Goal: Task Accomplishment & Management: Contribute content

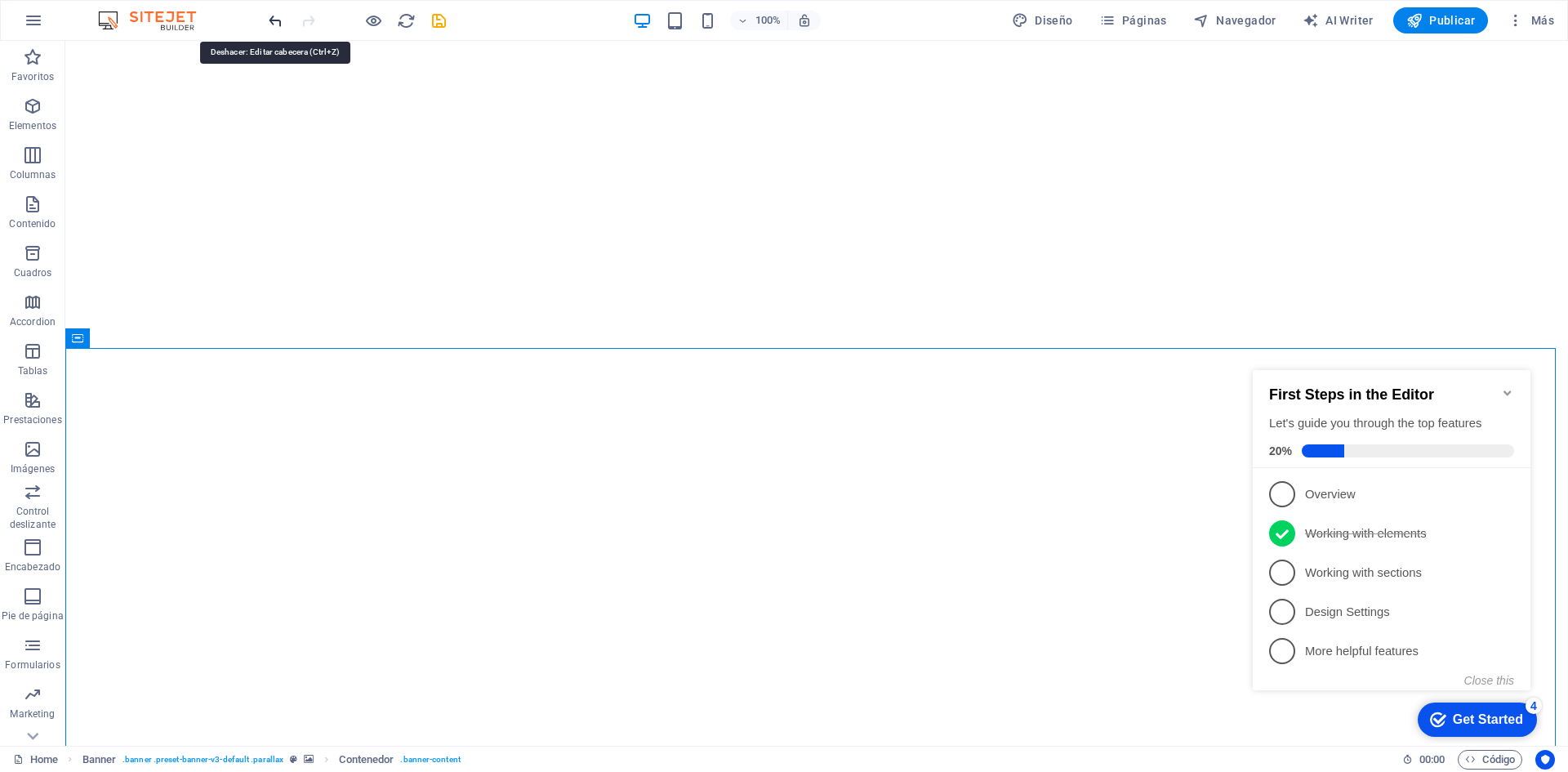
click at [276, 18] on icon "undo" at bounding box center [275, 21] width 19 height 19
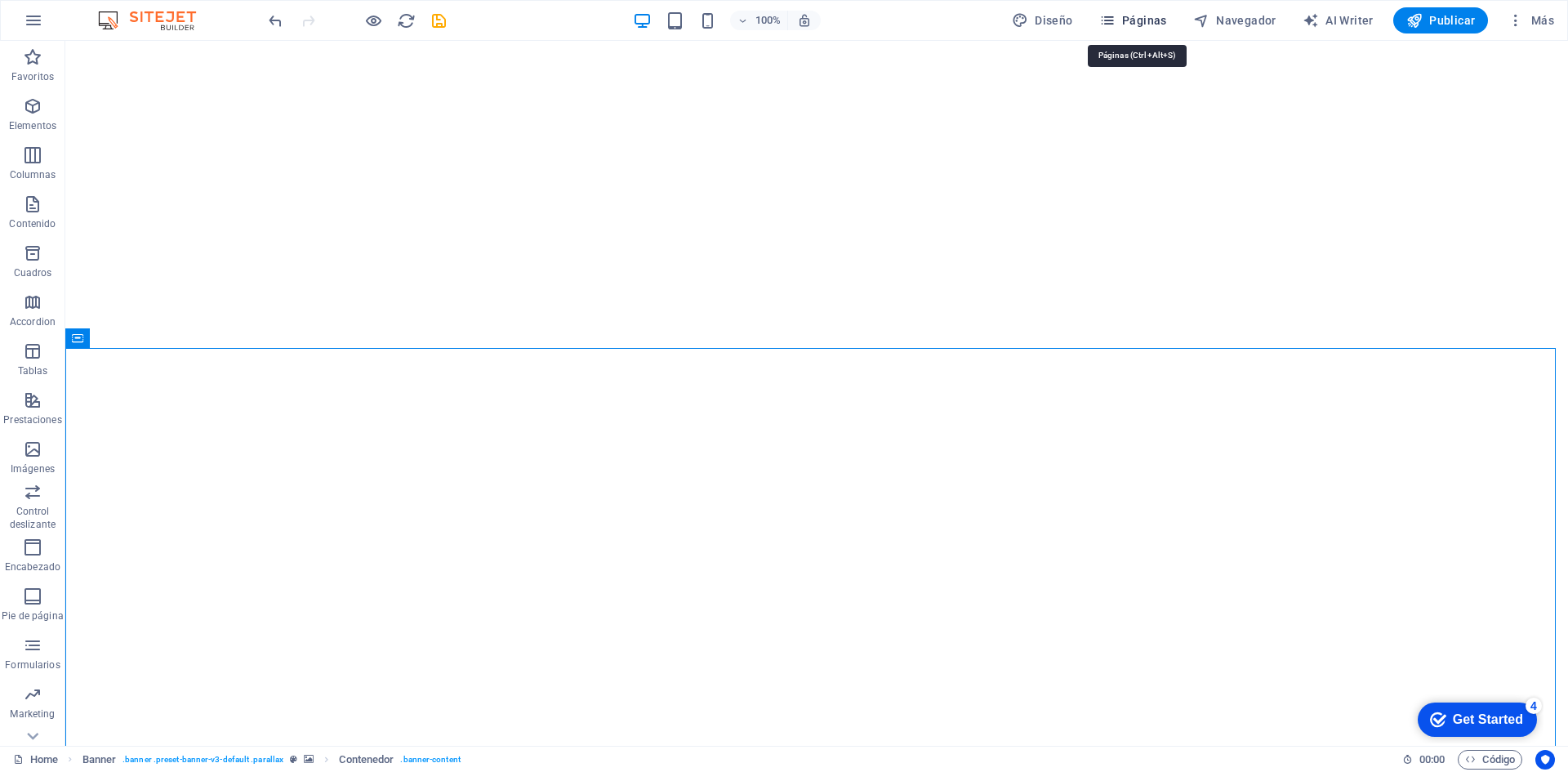
click at [1134, 17] on span "Páginas" at bounding box center [1132, 21] width 68 height 17
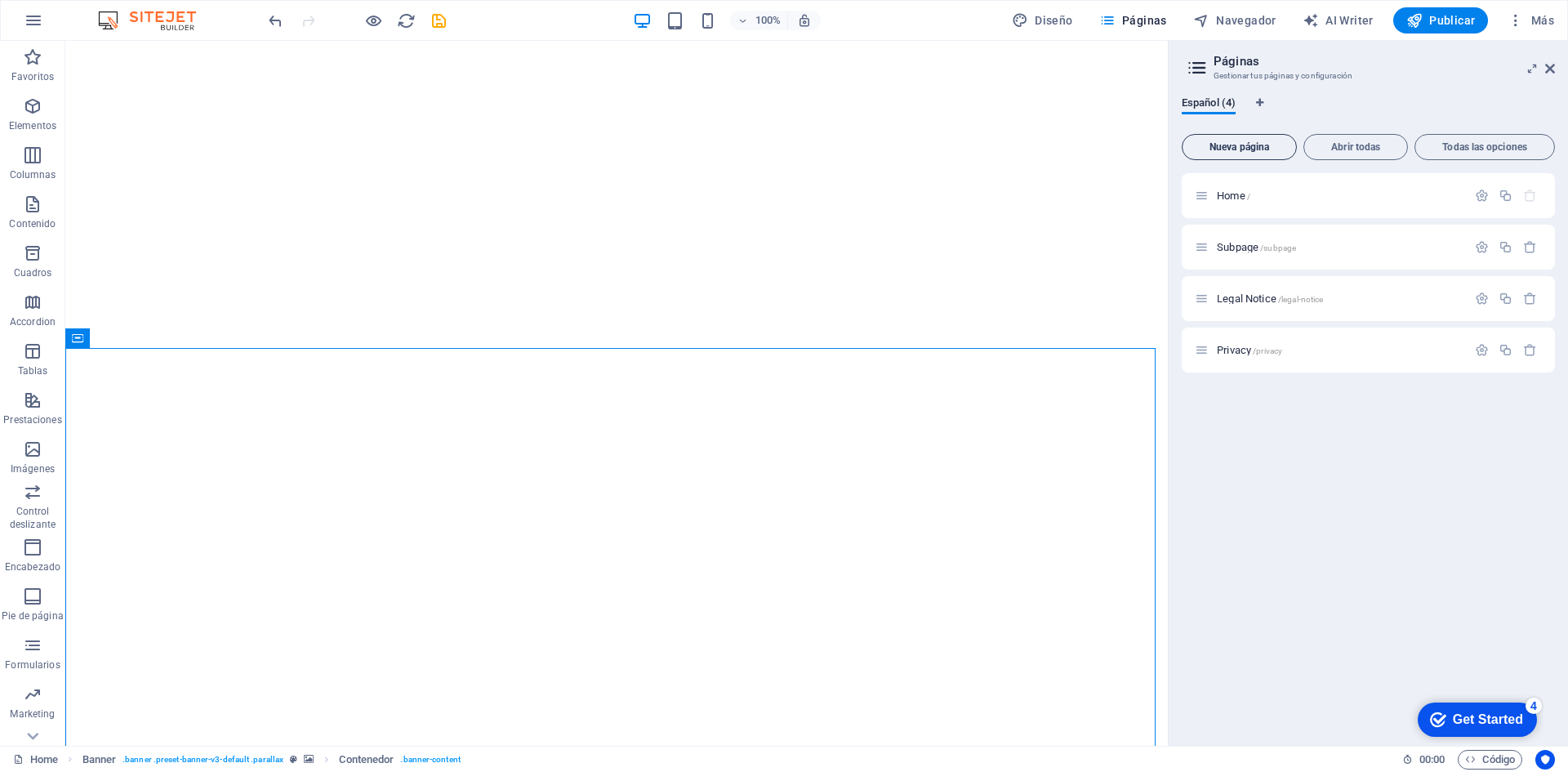
click at [1238, 147] on span "Nueva página" at bounding box center [1239, 147] width 101 height 10
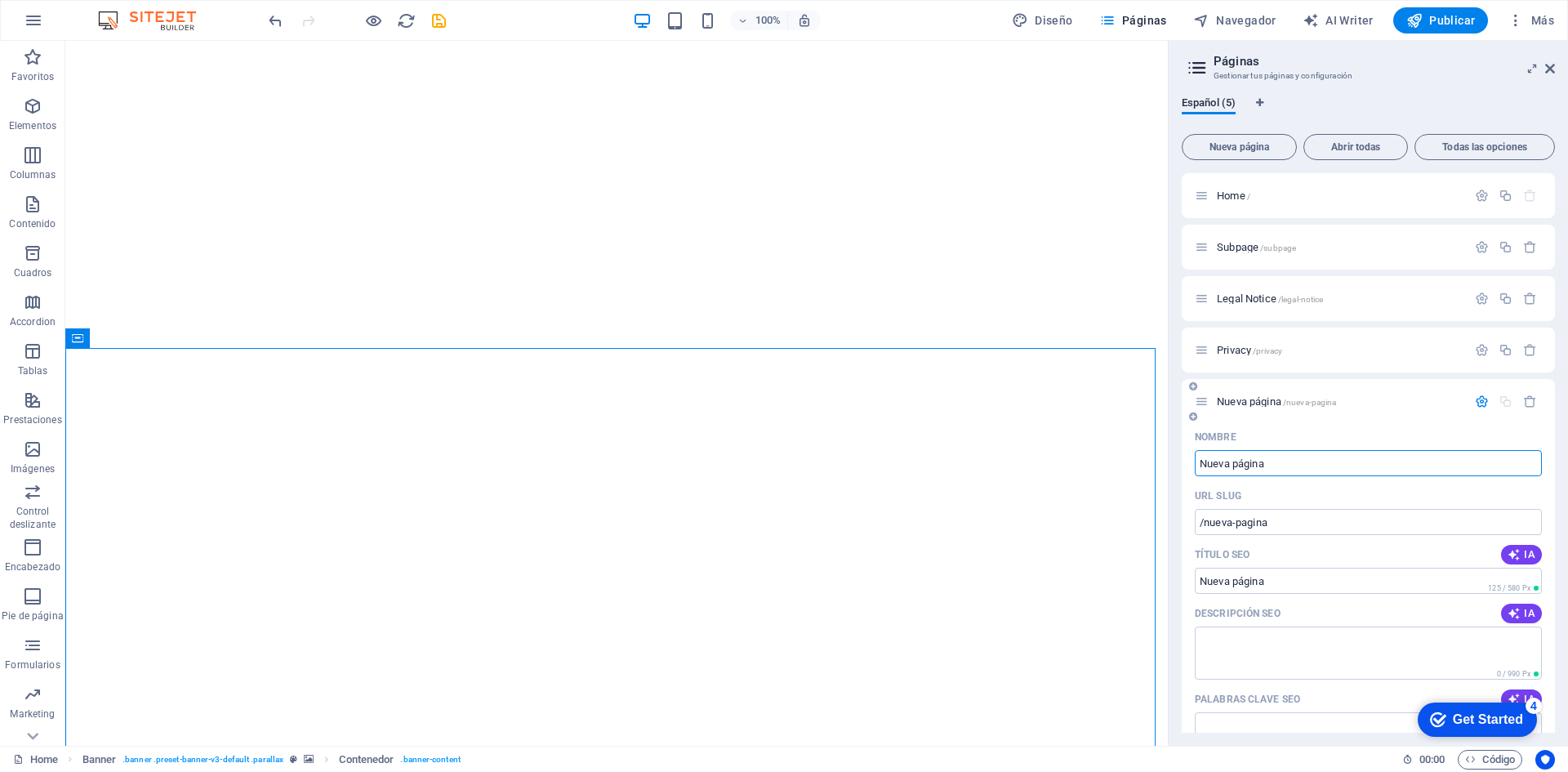
paste input "EBOOKS o Productos Digitales"
type input "EBOOKS o Productos Digitales"
type input "/ebooks-o-productos-digitales"
type input "EBOOKS o Productos Digitales"
click at [1275, 525] on input "/ebooks-o-productos-digitales" at bounding box center [1368, 522] width 347 height 26
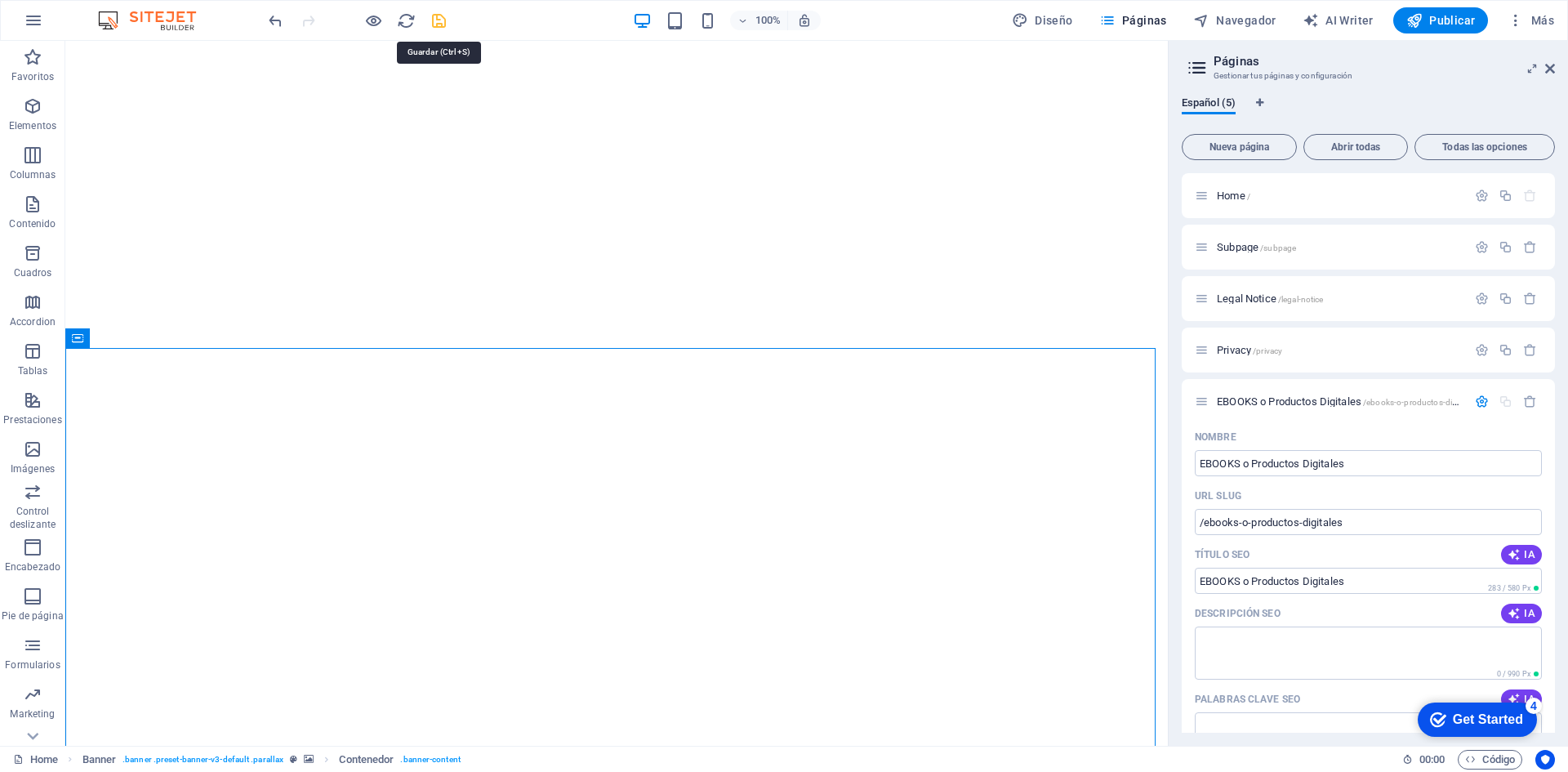
click at [441, 21] on icon "save" at bounding box center [438, 21] width 19 height 19
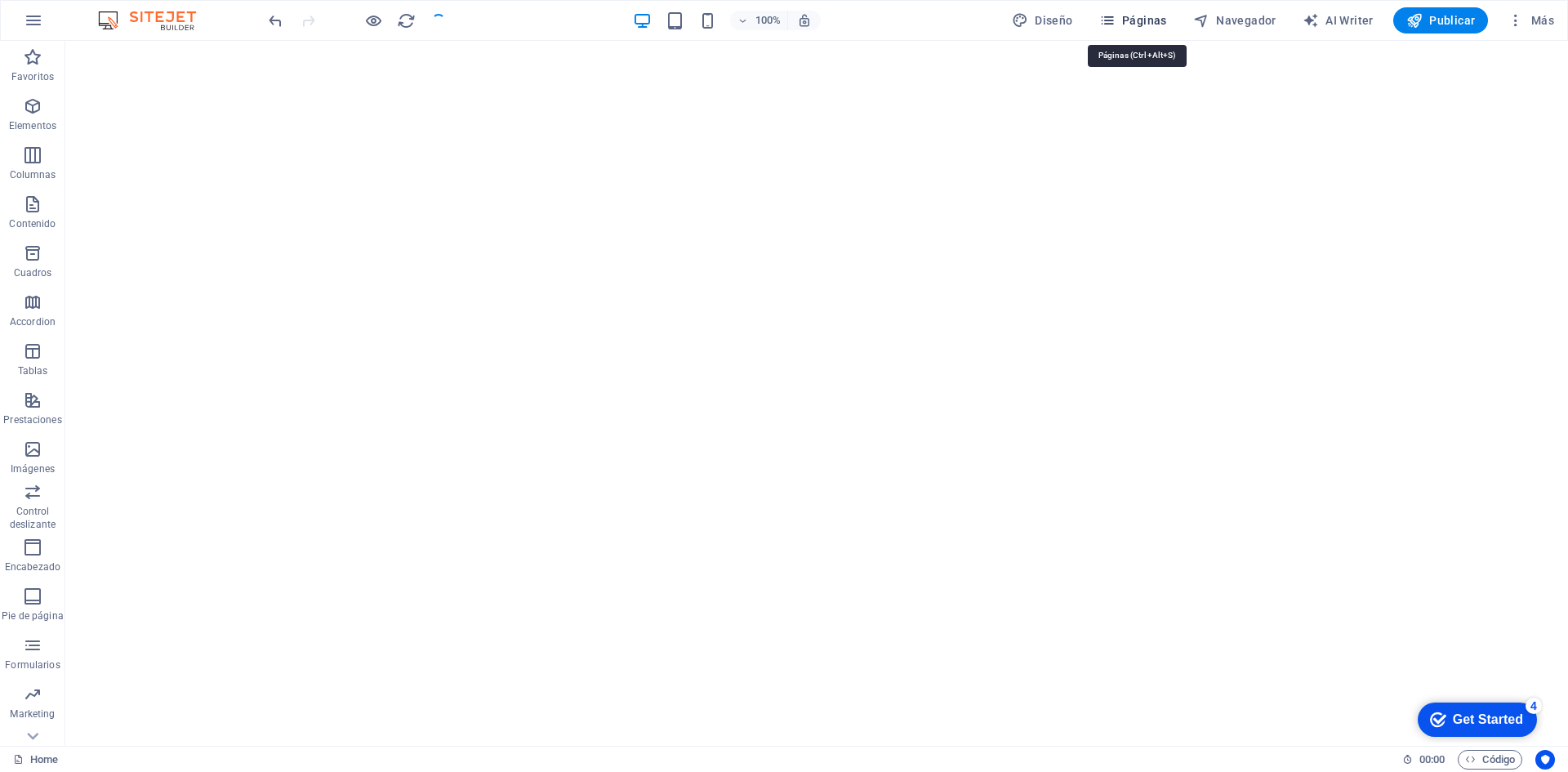
click at [1158, 23] on span "Páginas" at bounding box center [1132, 21] width 68 height 17
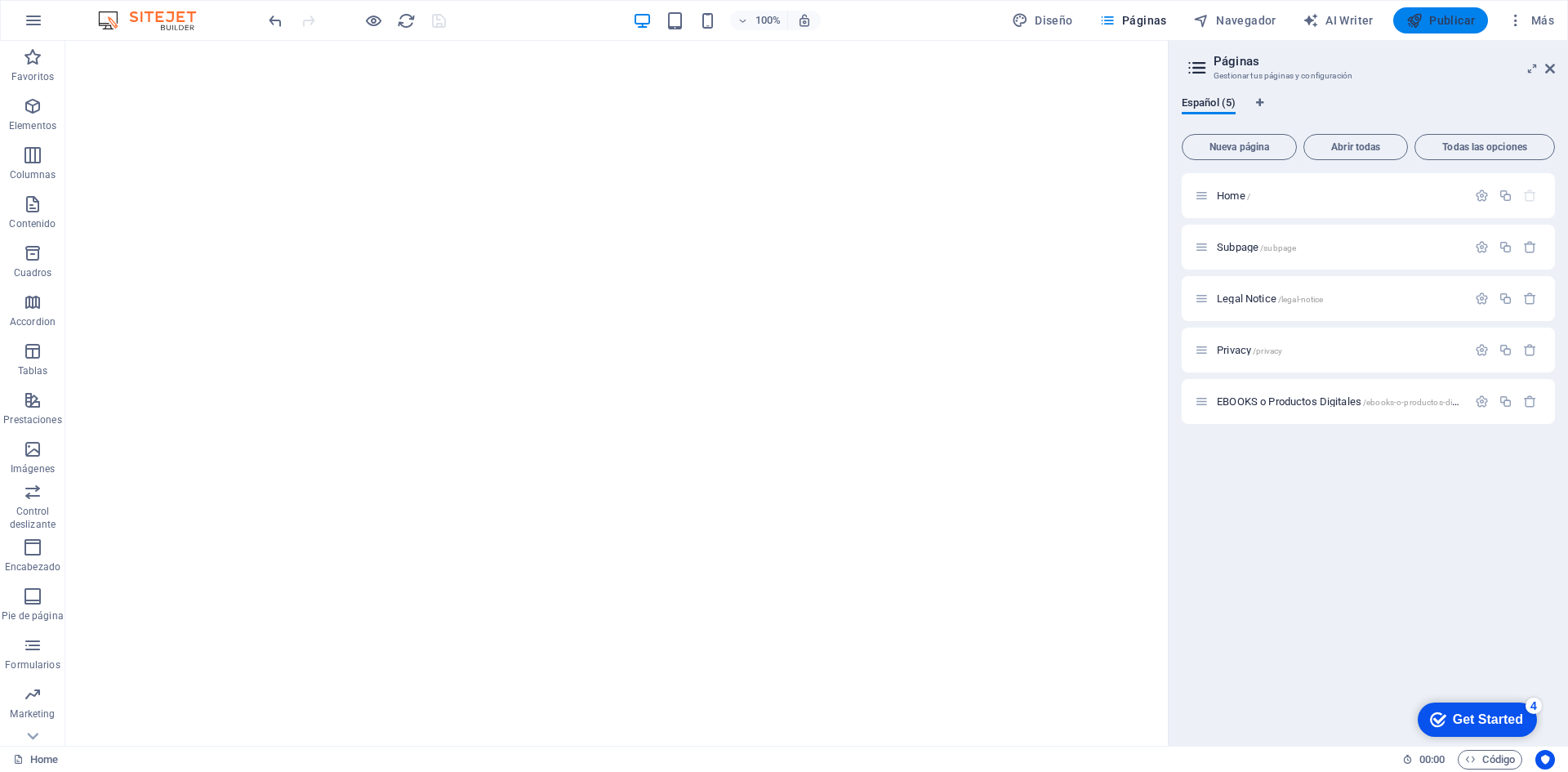
click at [1453, 21] on span "Publicar" at bounding box center [1441, 21] width 69 height 17
